Goal: Task Accomplishment & Management: Use online tool/utility

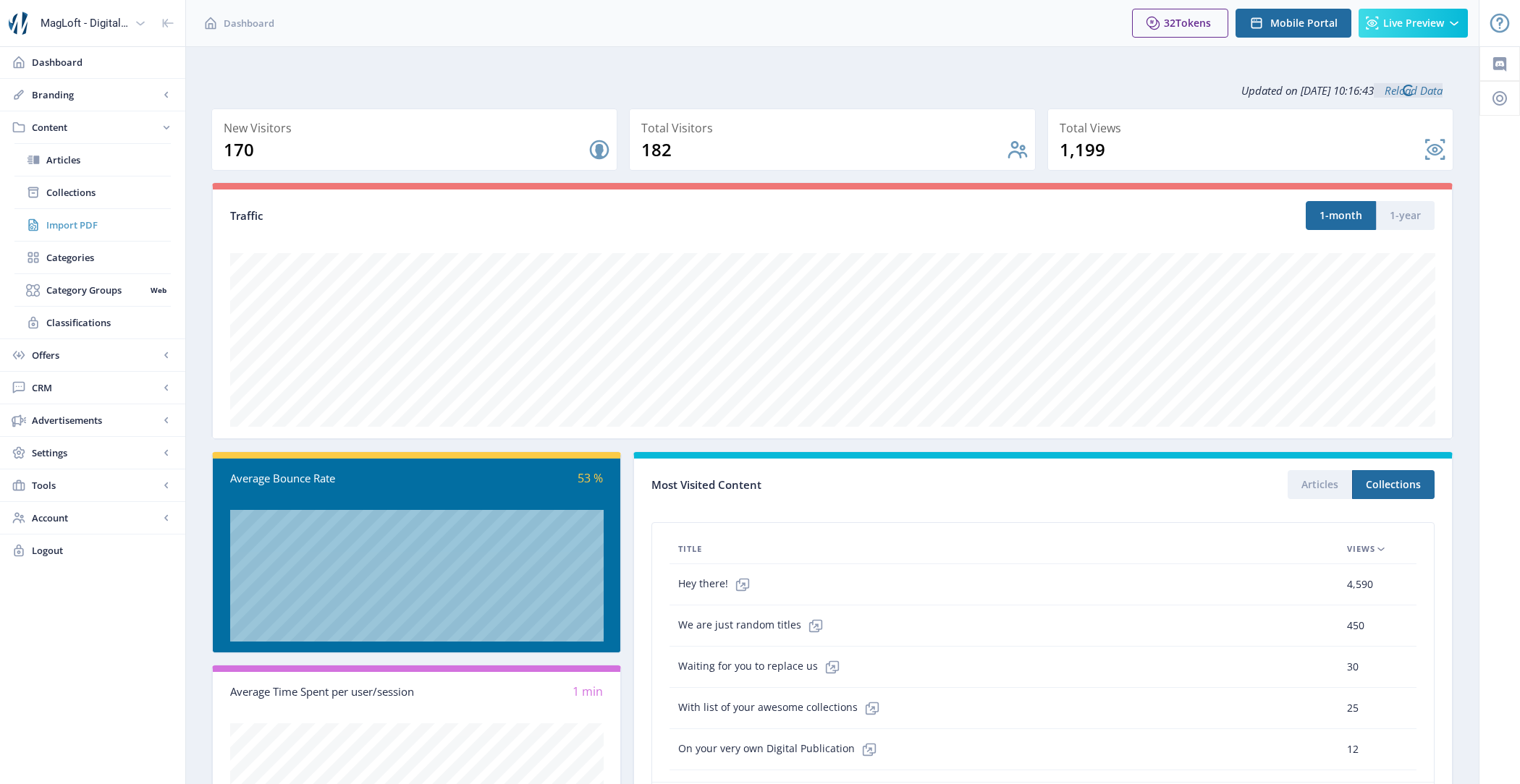
click at [115, 218] on span "Import PDF" at bounding box center [109, 225] width 124 height 15
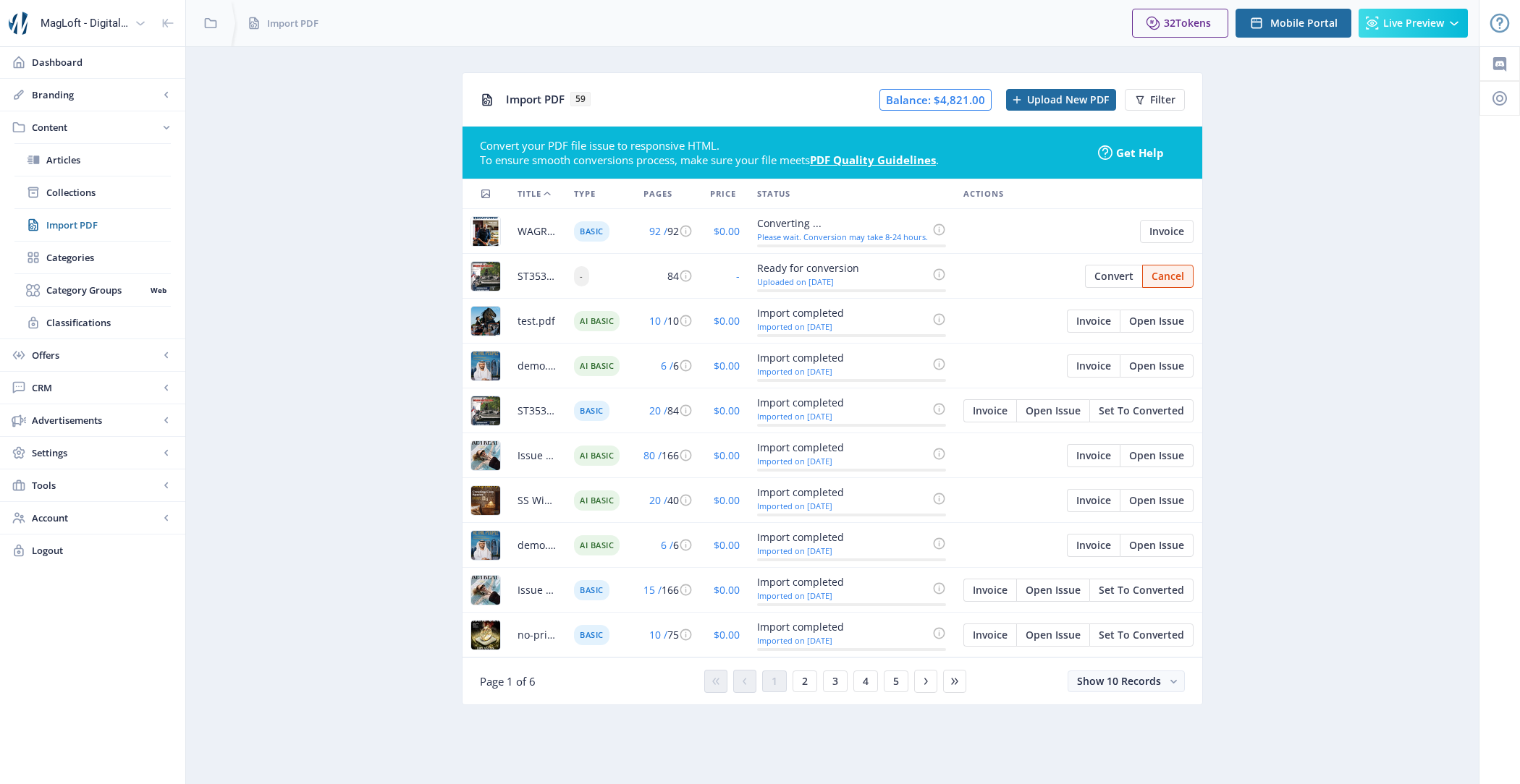
drag, startPoint x: 582, startPoint y: 274, endPoint x: 574, endPoint y: 273, distance: 8.1
click at [574, 273] on span "-" at bounding box center [581, 276] width 16 height 20
click at [1093, 279] on button "Convert" at bounding box center [1113, 276] width 58 height 23
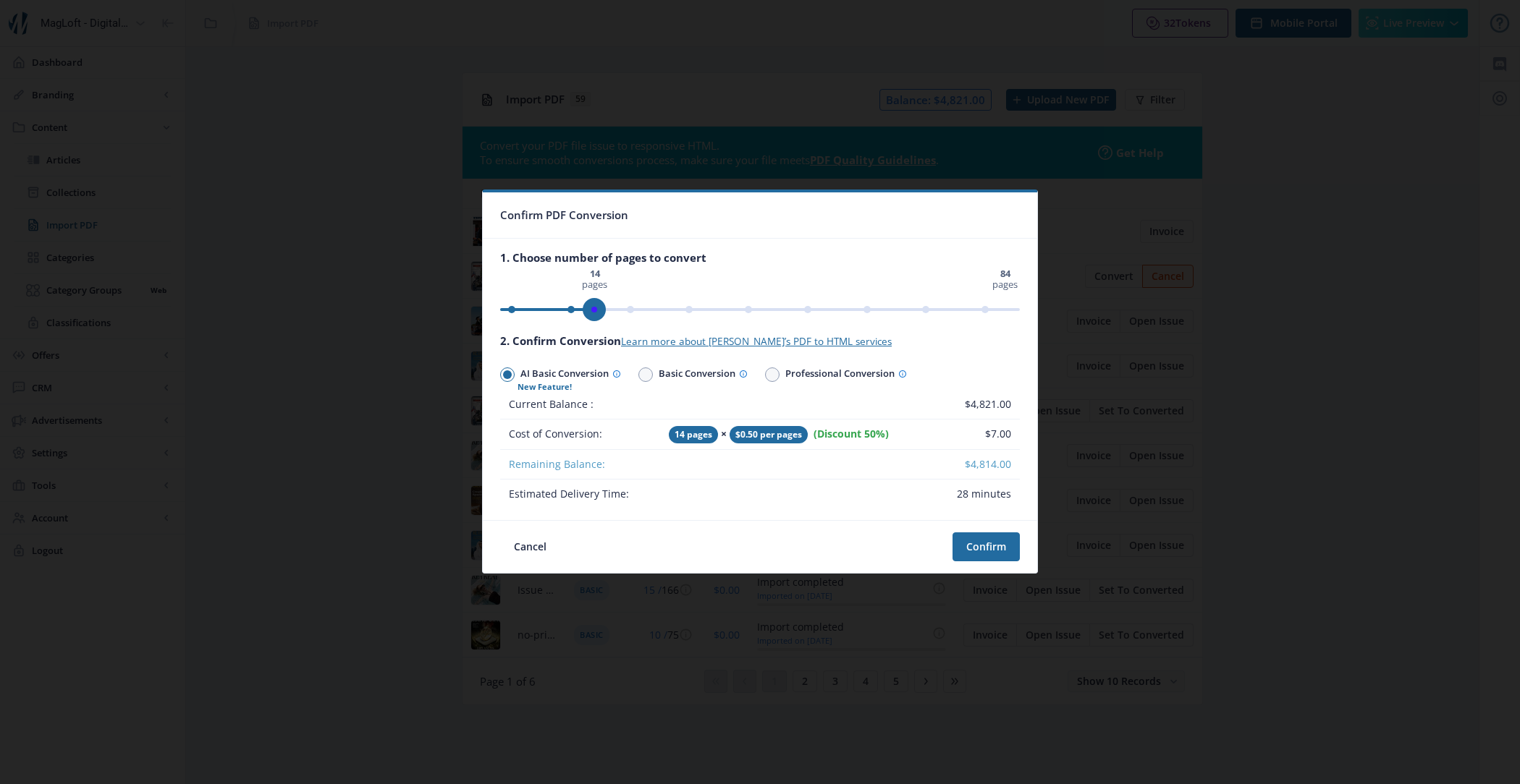
drag, startPoint x: 1012, startPoint y: 307, endPoint x: 595, endPoint y: 319, distance: 417.2
click at [595, 319] on span "ngx-slider" at bounding box center [593, 309] width 23 height 23
drag, startPoint x: 595, startPoint y: 319, endPoint x: 570, endPoint y: 308, distance: 27.3
click at [570, 308] on span "ngx-slider" at bounding box center [570, 309] width 23 height 23
drag, startPoint x: 570, startPoint y: 308, endPoint x: 728, endPoint y: 280, distance: 160.5
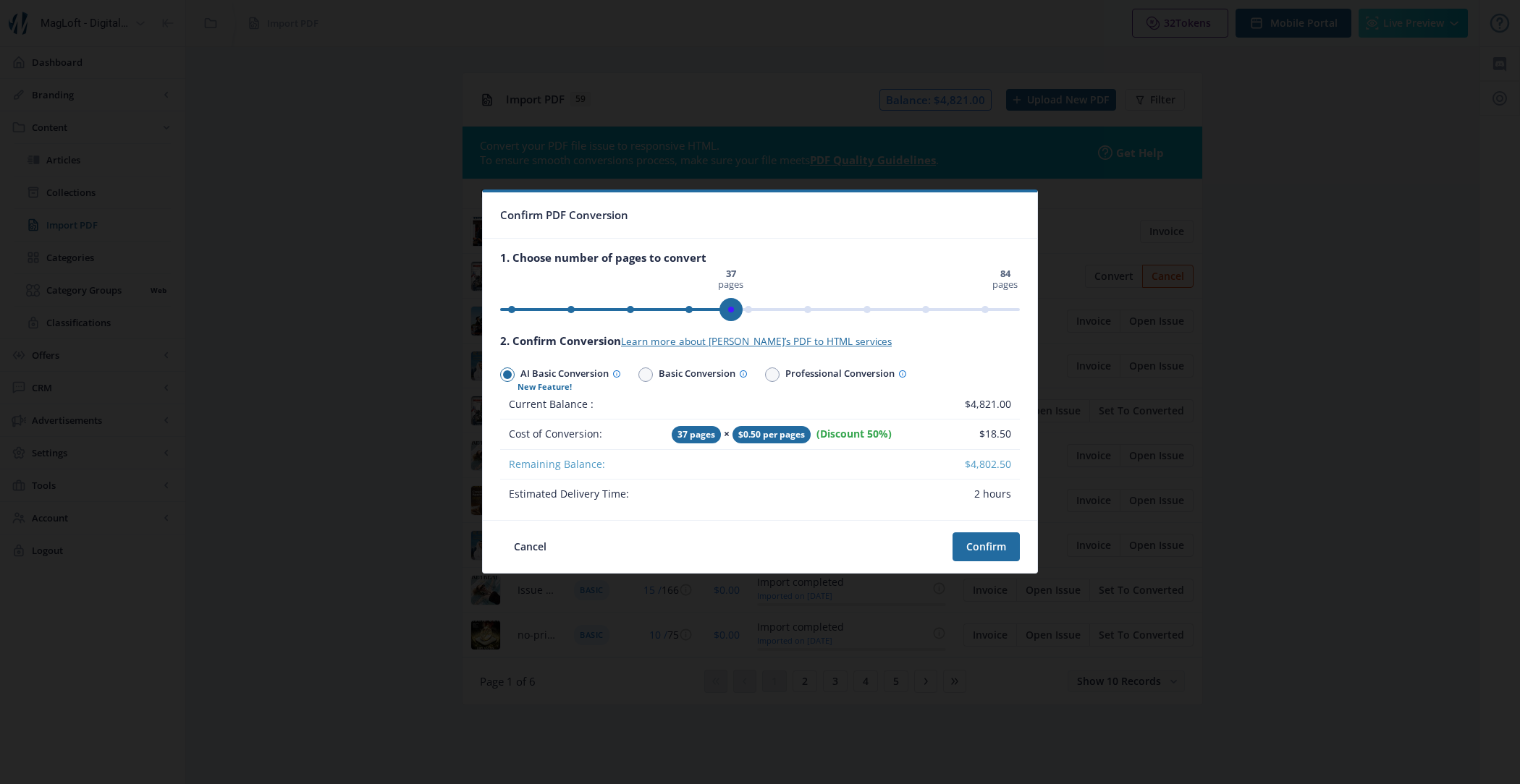
click at [728, 308] on ngx-slider "0 pages 84 pages 37 pages" at bounding box center [760, 309] width 519 height 3
drag, startPoint x: 732, startPoint y: 307, endPoint x: 690, endPoint y: 309, distance: 42.0
click at [690, 309] on span "ngx-slider" at bounding box center [688, 309] width 23 height 23
click at [976, 554] on button "Confirm" at bounding box center [986, 547] width 68 height 29
